Goal: Task Accomplishment & Management: Complete application form

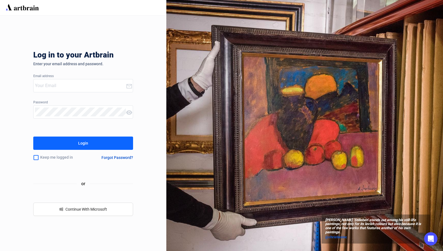
type input "[PERSON_NAME][EMAIL_ADDRESS][DOMAIN_NAME]"
click at [35, 160] on input "checkbox" at bounding box center [36, 158] width 6 height 12
checkbox input "true"
click at [60, 145] on button "Login" at bounding box center [83, 143] width 100 height 13
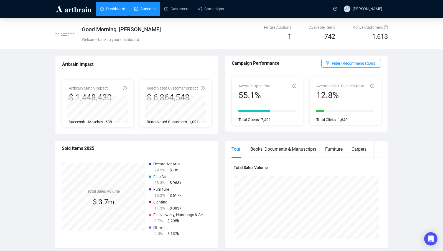
click at [149, 5] on link "Auctions" at bounding box center [144, 9] width 21 height 14
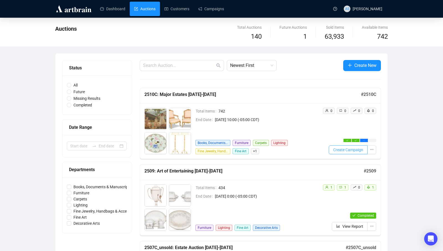
click at [338, 147] on span "Create Campaign" at bounding box center [348, 150] width 30 height 6
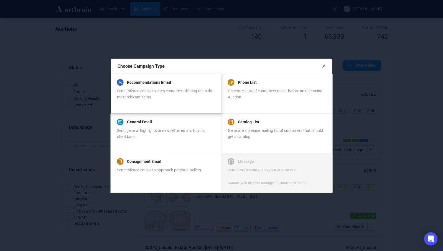
click at [149, 78] on div "Recommendations Email Send tailored emails to each customer, offering them the …" at bounding box center [165, 94] width 111 height 40
click at [197, 107] on div "Recommendations Email Send tailored emails to each customer, offering them the …" at bounding box center [165, 94] width 111 height 40
click at [141, 88] on div "Recommendations Email Send tailored emails to each customer, offering them the …" at bounding box center [166, 89] width 98 height 21
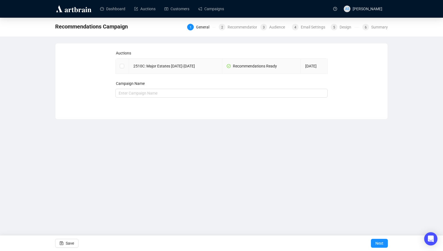
click at [119, 66] on td at bounding box center [121, 66] width 13 height 15
click at [122, 67] on input "checkbox" at bounding box center [122, 66] width 4 height 4
checkbox input "true"
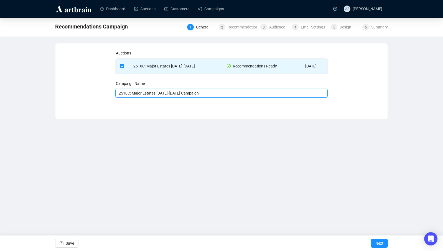
drag, startPoint x: 132, startPoint y: 94, endPoint x: 102, endPoint y: 93, distance: 29.4
click at [102, 93] on div "Auctions 2510C: Major Estates [DATE]-[DATE] Recommendations Ready [DATE] Campai…" at bounding box center [221, 77] width 318 height 54
drag, startPoint x: 143, startPoint y: 94, endPoint x: 107, endPoint y: 93, distance: 36.3
click at [107, 93] on div "Auctions 2510C: Major Estates [DATE]-[DATE] Recommendations Ready [DATE] Campai…" at bounding box center [221, 77] width 318 height 54
drag, startPoint x: 190, startPoint y: 93, endPoint x: 172, endPoint y: 94, distance: 18.0
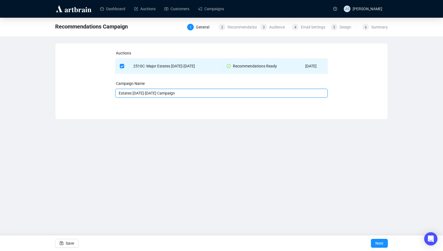
click at [172, 94] on input "Estates [DATE]-[DATE] Campaign" at bounding box center [221, 93] width 212 height 9
drag, startPoint x: 132, startPoint y: 94, endPoint x: 96, endPoint y: 93, distance: 36.8
click at [96, 93] on div "Auctions 2510C: Major Estates [DATE]-[DATE] Recommendations Ready [DATE] Campai…" at bounding box center [221, 77] width 318 height 54
drag, startPoint x: 160, startPoint y: 94, endPoint x: 144, endPoint y: 94, distance: 15.8
click at [144, 94] on input "[DATE]-[DATE]" at bounding box center [221, 93] width 212 height 9
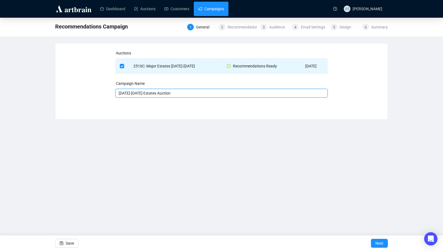
type input "[DATE]-[DATE] Estates Auction"
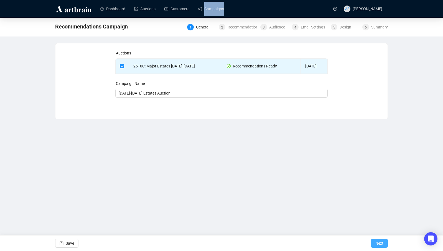
click at [380, 245] on span "Next" at bounding box center [379, 244] width 8 height 16
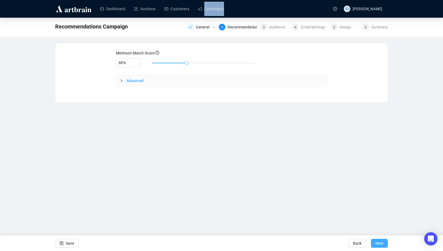
click at [375, 244] on span "Next" at bounding box center [379, 244] width 8 height 16
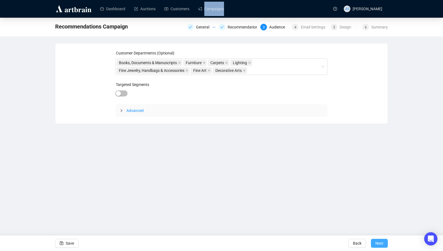
click at [381, 244] on span "Next" at bounding box center [379, 244] width 8 height 16
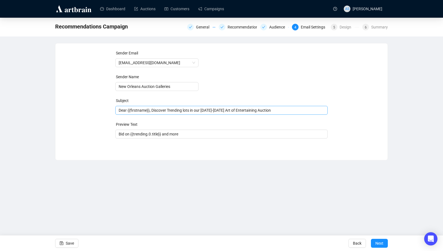
click at [213, 111] on span "Dear {{firstname}}, Discover Trending lots in our [DATE]-[DATE] Art of Entertai…" at bounding box center [221, 110] width 212 height 4
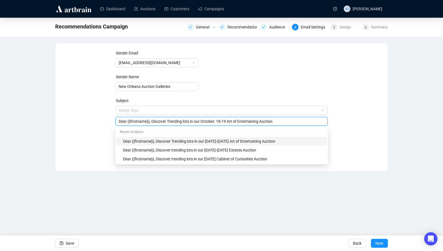
click at [220, 123] on input "Dear {{firstname}}, Discover Trending lots in our October. 18-19 Art of Enterta…" at bounding box center [222, 122] width 206 height 6
drag, startPoint x: 266, startPoint y: 122, endPoint x: 232, endPoint y: 123, distance: 33.2
click at [232, 123] on input "Dear {{firstname}}, Discover Trending lots in our [DATE]-[DATE] Art of Entertai…" at bounding box center [222, 122] width 206 height 6
click at [272, 125] on div "Dear {{firstname}}, Discover Trending lots in our [DATE]-[DATE] EstatesAuction" at bounding box center [221, 121] width 212 height 9
click at [272, 118] on div "Dear {{firstname}}, Discover Trending lots in our [DATE]-[DATE] EstatesAuction" at bounding box center [221, 121] width 212 height 9
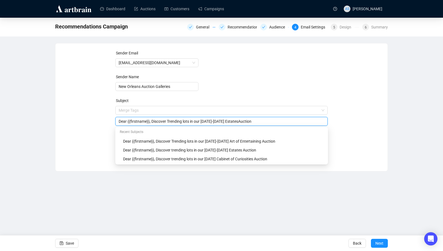
type input "Dear {{firstname}}, Discover Trending lots in our [DATE]-[DATE] EstatesAuction"
click at [274, 86] on form "Sender Email [EMAIL_ADDRESS][DOMAIN_NAME] Sender Name New Orleans Auction Galle…" at bounding box center [221, 100] width 212 height 100
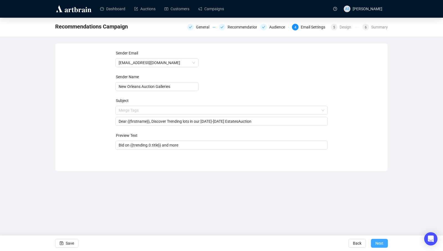
click at [382, 245] on span "Next" at bounding box center [379, 244] width 8 height 16
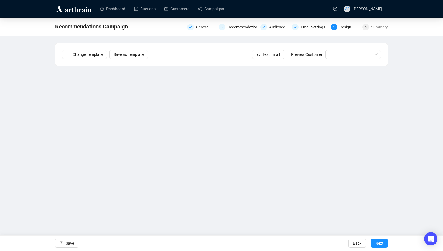
click at [20, 131] on div "Recommendations Campaign General Recommendations Audience Email Settings 5 Desi…" at bounding box center [221, 120] width 443 height 204
click at [33, 94] on div "Recommendations Campaign General Recommendations Audience Email Settings 5 Desi…" at bounding box center [221, 120] width 443 height 204
click at [52, 116] on div "Recommendations Campaign General Recommendations Audience Email Settings 5 Desi…" at bounding box center [221, 120] width 443 height 204
click at [17, 99] on div "Recommendations Campaign General Recommendations Audience Email Settings 5 Desi…" at bounding box center [221, 120] width 443 height 204
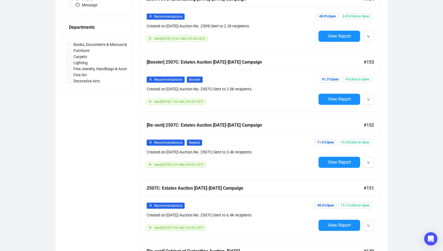
scroll to position [237, 0]
